Goal: Communication & Community: Answer question/provide support

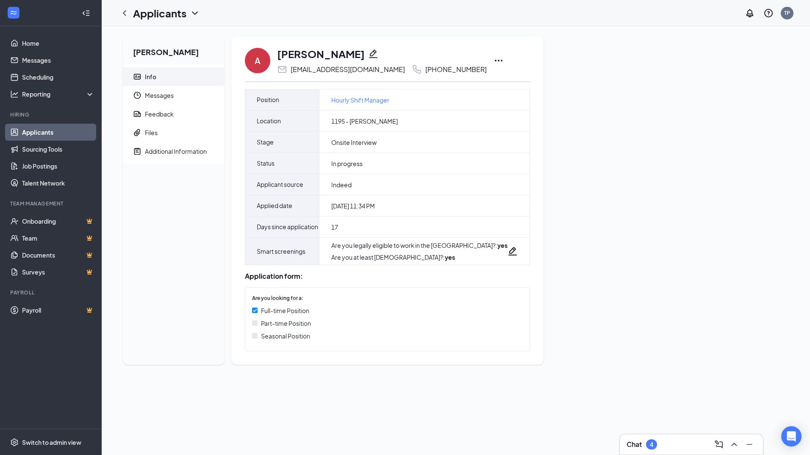
click at [592, 258] on div "[PERSON_NAME] Info Messages Feedback Files Additional Information A [PERSON_NAM…" at bounding box center [456, 203] width 680 height 335
click at [161, 94] on span "Messages" at bounding box center [181, 95] width 73 height 19
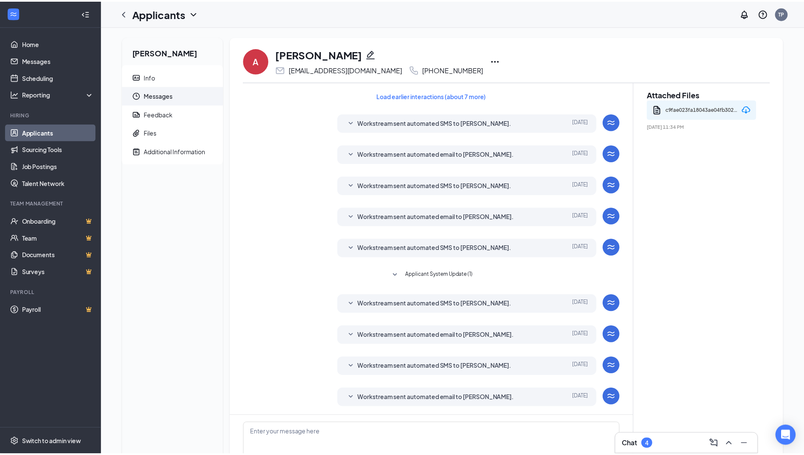
scroll to position [75, 0]
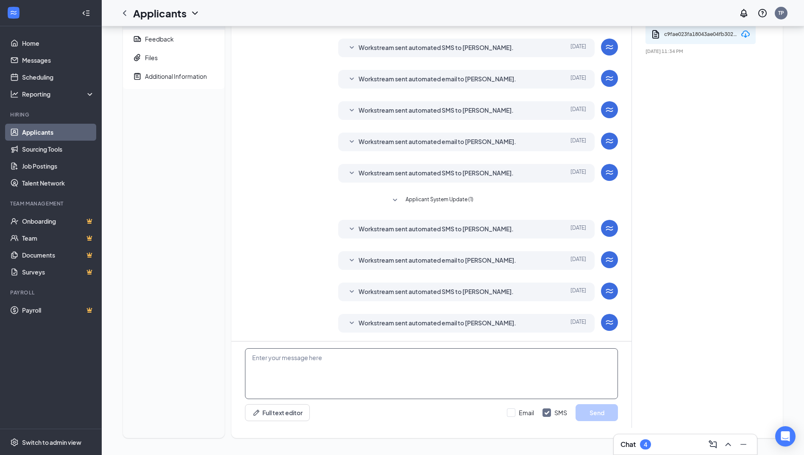
click at [489, 353] on textarea at bounding box center [431, 373] width 373 height 51
drag, startPoint x: 344, startPoint y: 375, endPoint x: 322, endPoint y: 375, distance: 21.6
click at [322, 375] on textarea "good morning can you do a interview at hospital store on" at bounding box center [431, 373] width 373 height 51
click at [269, 391] on textarea "good morning can you do a interview at [PERSON_NAME][GEOGRAPHIC_DATA] store on" at bounding box center [431, 373] width 373 height 51
type textarea "good morning can you do a interview at [PERSON_NAME][GEOGRAPHIC_DATA] store [DA…"
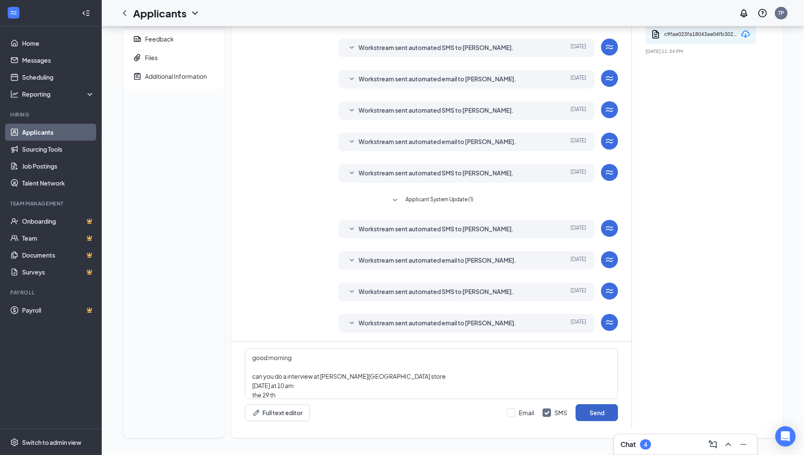
click at [603, 412] on button "Send" at bounding box center [596, 412] width 42 height 17
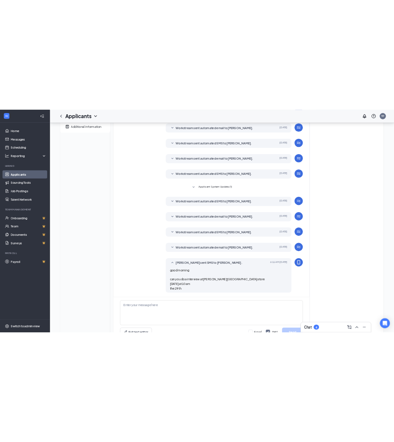
scroll to position [158, 0]
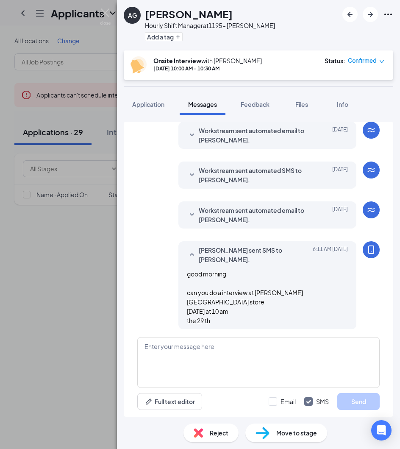
scroll to position [257, 0]
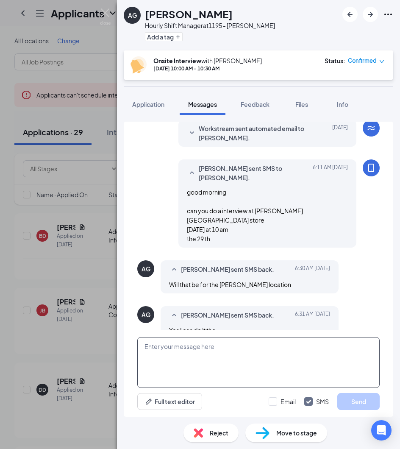
click at [269, 360] on textarea at bounding box center [258, 362] width 242 height 51
type textarea "yes by the waffle house"
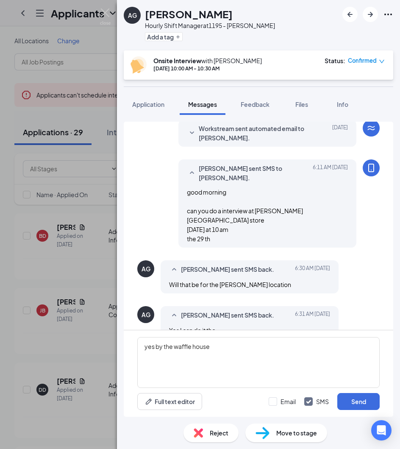
click at [346, 417] on div "Reject Move to stage" at bounding box center [258, 433] width 283 height 32
click at [353, 399] on button "Send" at bounding box center [358, 401] width 42 height 17
